Goal: Find specific page/section: Find specific page/section

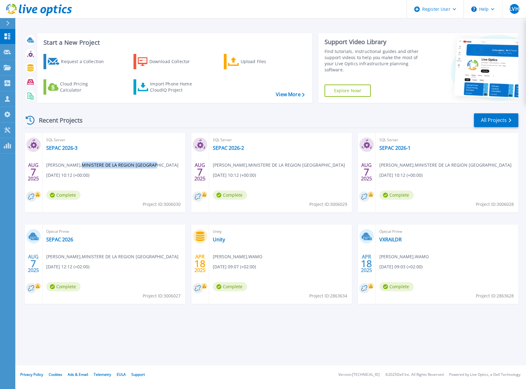
drag, startPoint x: 76, startPoint y: 165, endPoint x: 149, endPoint y: 166, distance: 73.2
click at [149, 166] on span "Nicolas Bruls , MINISTERE DE LA REGION WALLONNE" at bounding box center [112, 165] width 132 height 7
copy span "MINISTERE DE LA REGION [GEOGRAPHIC_DATA]"
click at [7, 54] on icon at bounding box center [7, 52] width 7 height 5
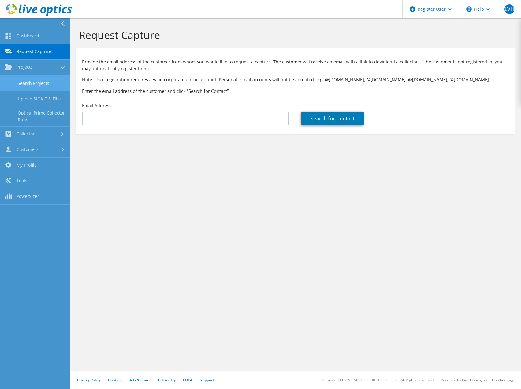
click at [24, 84] on link "Search Projects" at bounding box center [35, 83] width 70 height 16
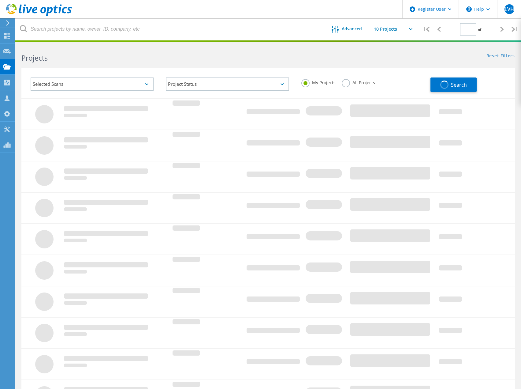
type input "1"
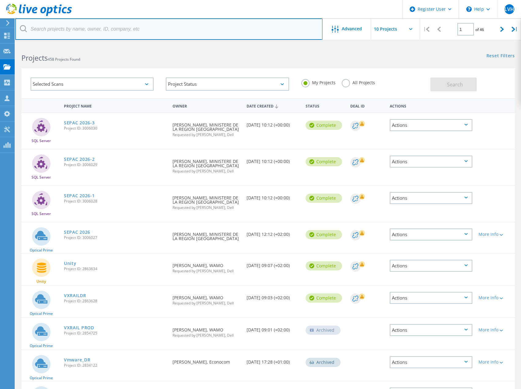
click at [90, 34] on input "text" at bounding box center [168, 28] width 307 height 21
paste input "MINISTERE DE LA REGION WALLONNE"
type input "MINISTERE DE LA REGION WALLONNE"
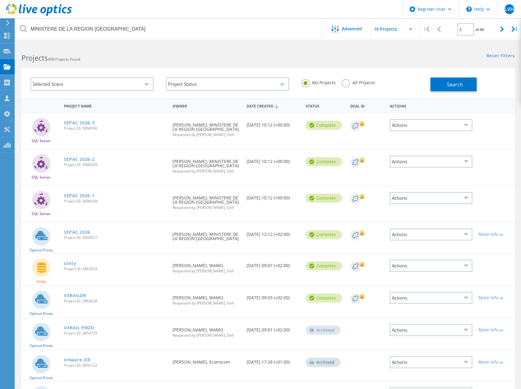
click at [360, 81] on label "All Projects" at bounding box center [358, 82] width 33 height 6
click at [0, 0] on input "All Projects" at bounding box center [0, 0] width 0 height 0
click at [454, 85] on span "Search" at bounding box center [455, 84] width 16 height 7
